Goal: Find specific page/section: Find specific page/section

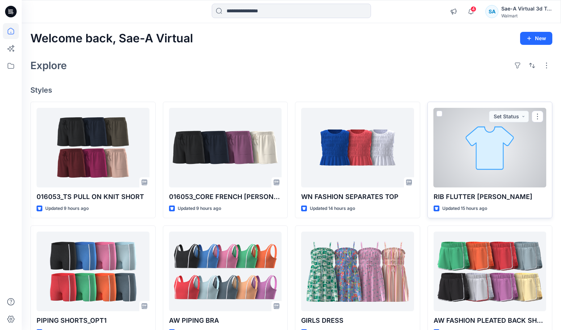
click at [466, 167] on div at bounding box center [490, 148] width 113 height 80
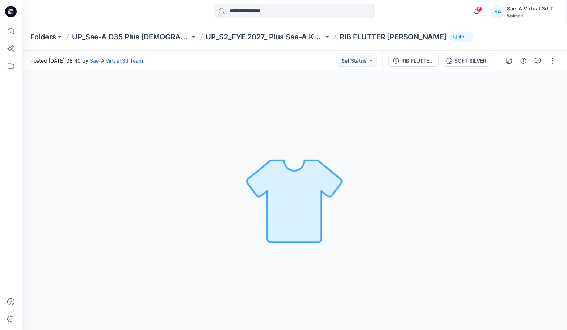
click at [328, 77] on div "SOFT SILVER Loading... Material Properties Loading..." at bounding box center [294, 200] width 545 height 259
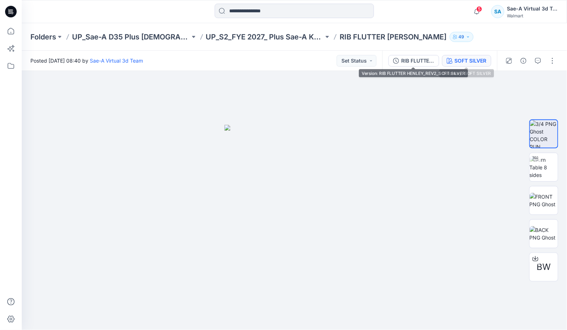
click at [463, 57] on div "SOFT SILVER" at bounding box center [471, 61] width 32 height 8
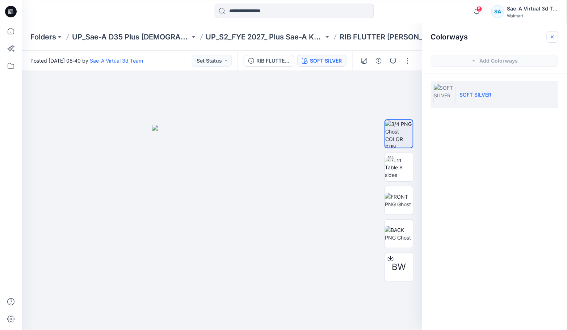
click at [553, 36] on icon "button" at bounding box center [552, 36] width 3 height 3
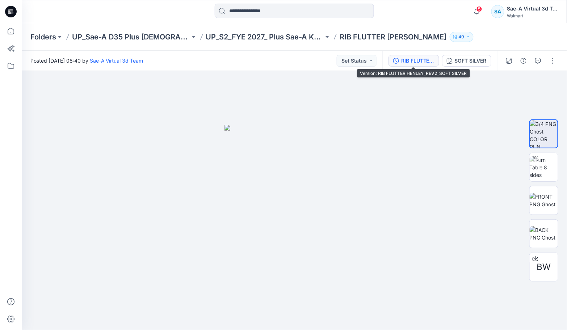
click at [437, 64] on button "RIB FLUTTER HENLEY_REV2_SOFT SILVER" at bounding box center [413, 61] width 51 height 12
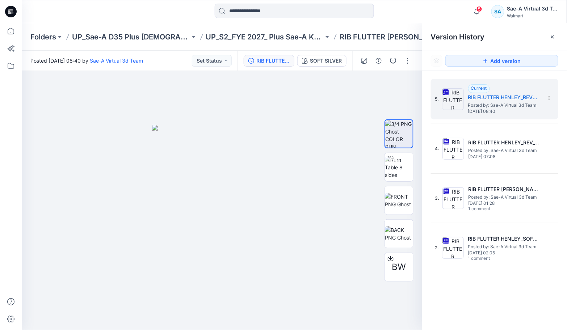
click at [386, 21] on div "5 Notifications Your style RIB FLUTTER HENLEY has been updated with RIB FLUTTER…" at bounding box center [294, 11] width 545 height 23
click at [404, 26] on div "Folders UP_Sae-A D35 Plus Ladies Top UP_S2_FYE 2027_ Plus Sae-A Knit Tops & Dre…" at bounding box center [294, 37] width 545 height 28
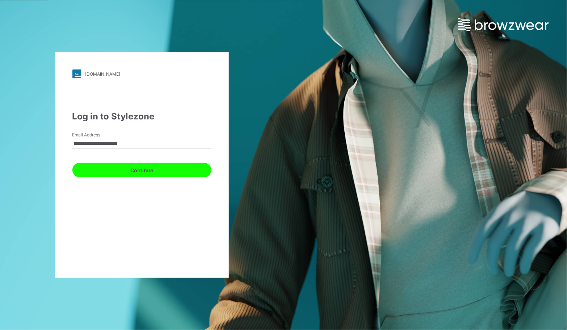
click at [83, 169] on button "Continue" at bounding box center [141, 170] width 139 height 14
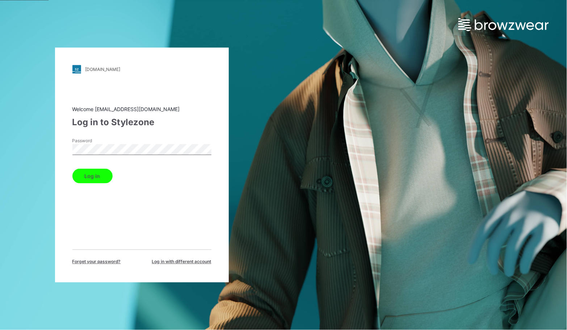
click at [100, 174] on button "Log in" at bounding box center [92, 176] width 40 height 14
